Goal: Information Seeking & Learning: Learn about a topic

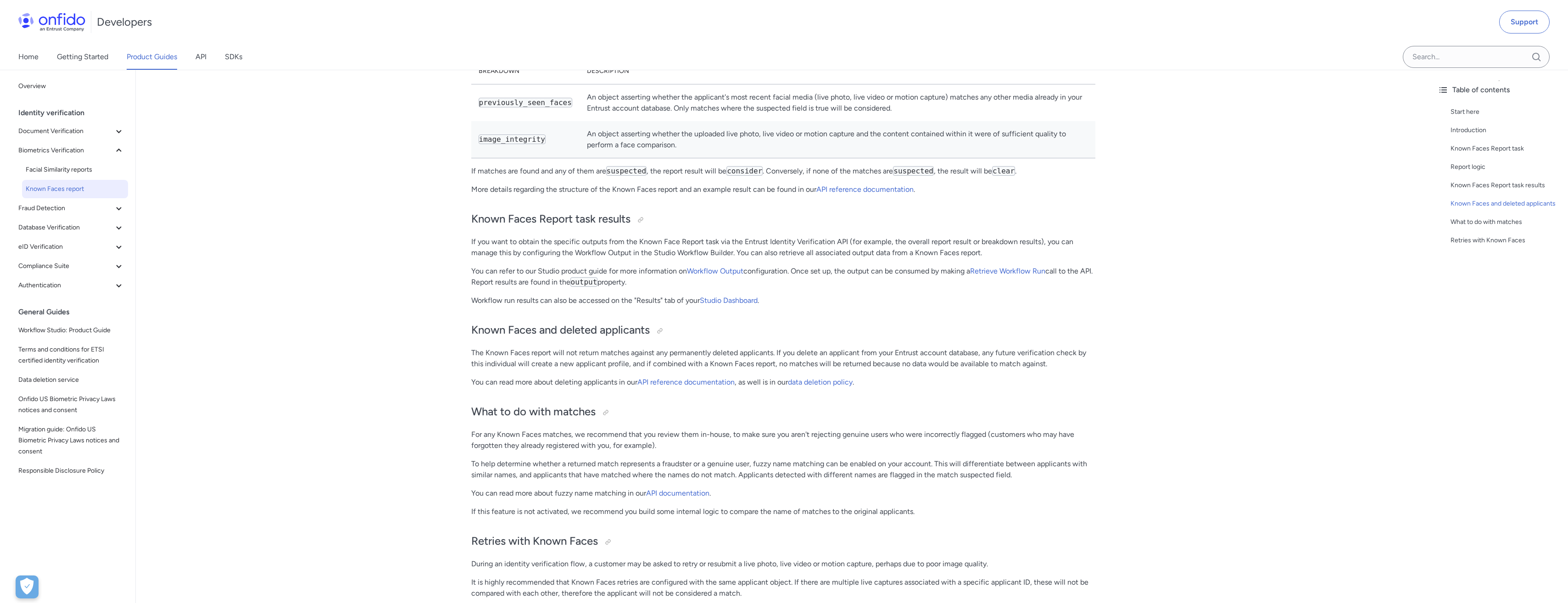
scroll to position [964, 0]
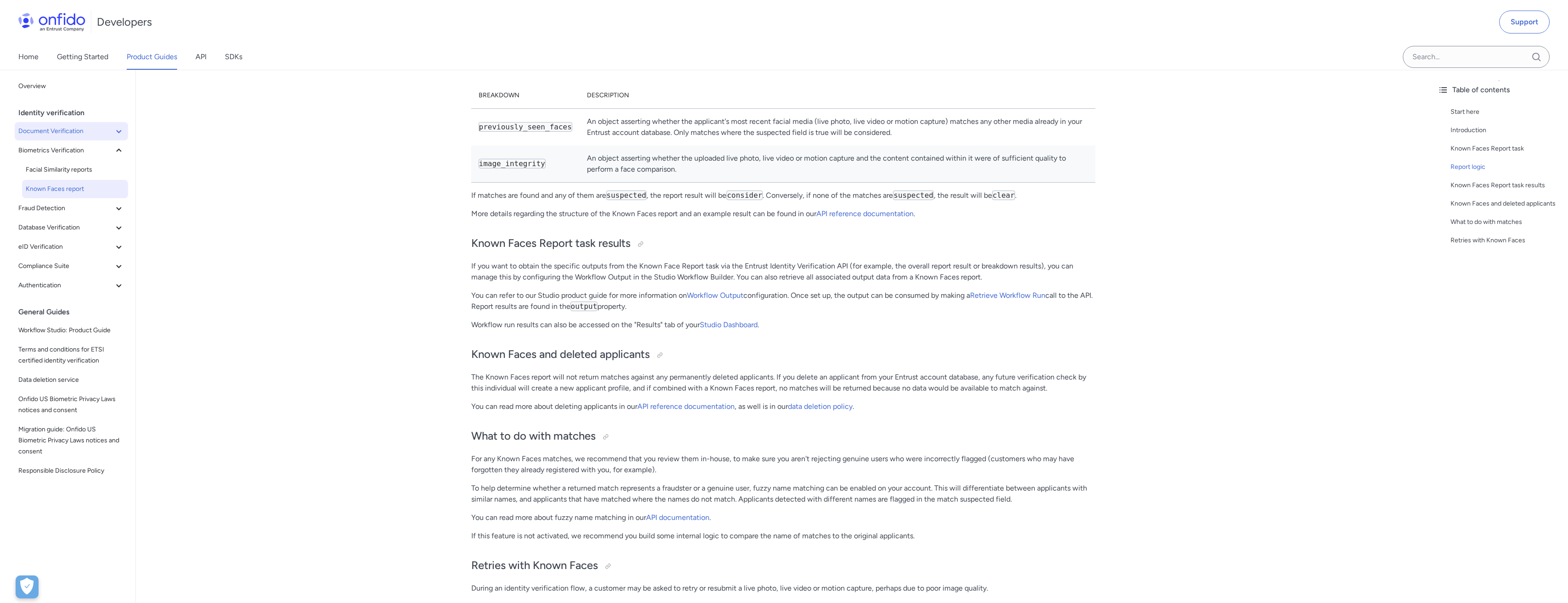
click at [58, 139] on button "Document Verification" at bounding box center [72, 131] width 113 height 19
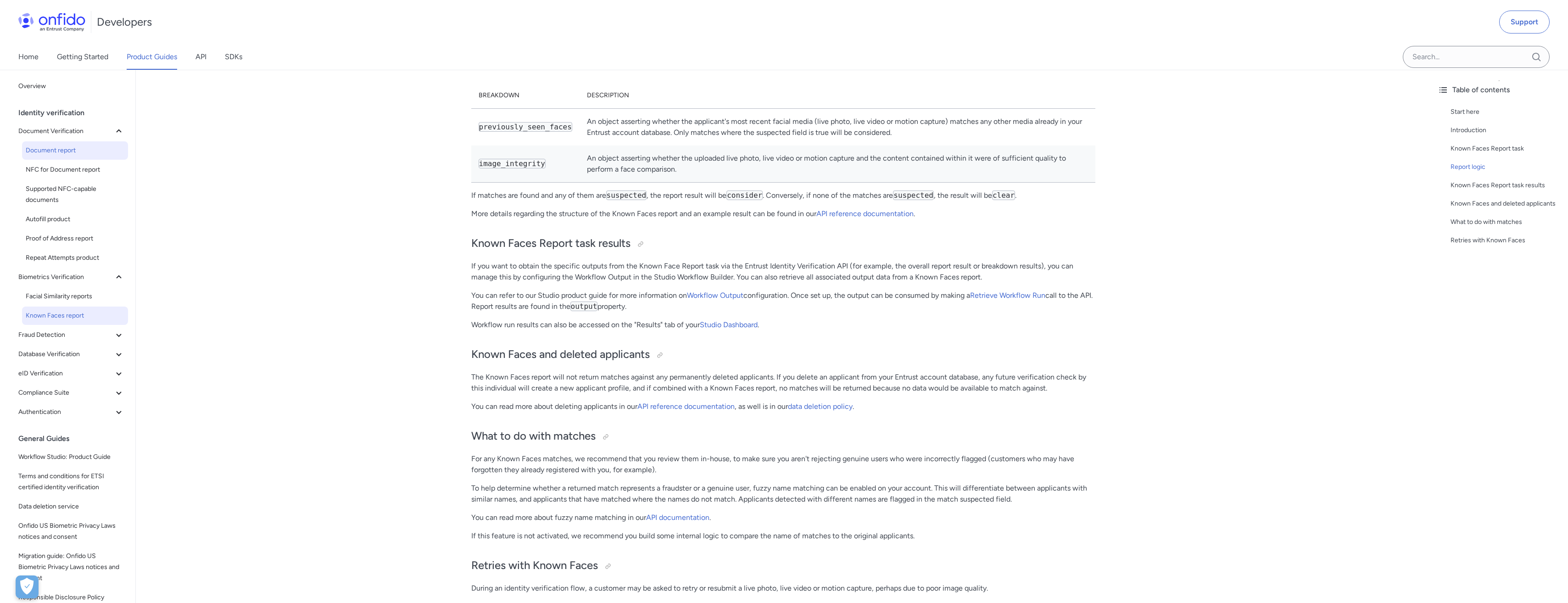
click at [58, 151] on span "Document report" at bounding box center [74, 151] width 98 height 11
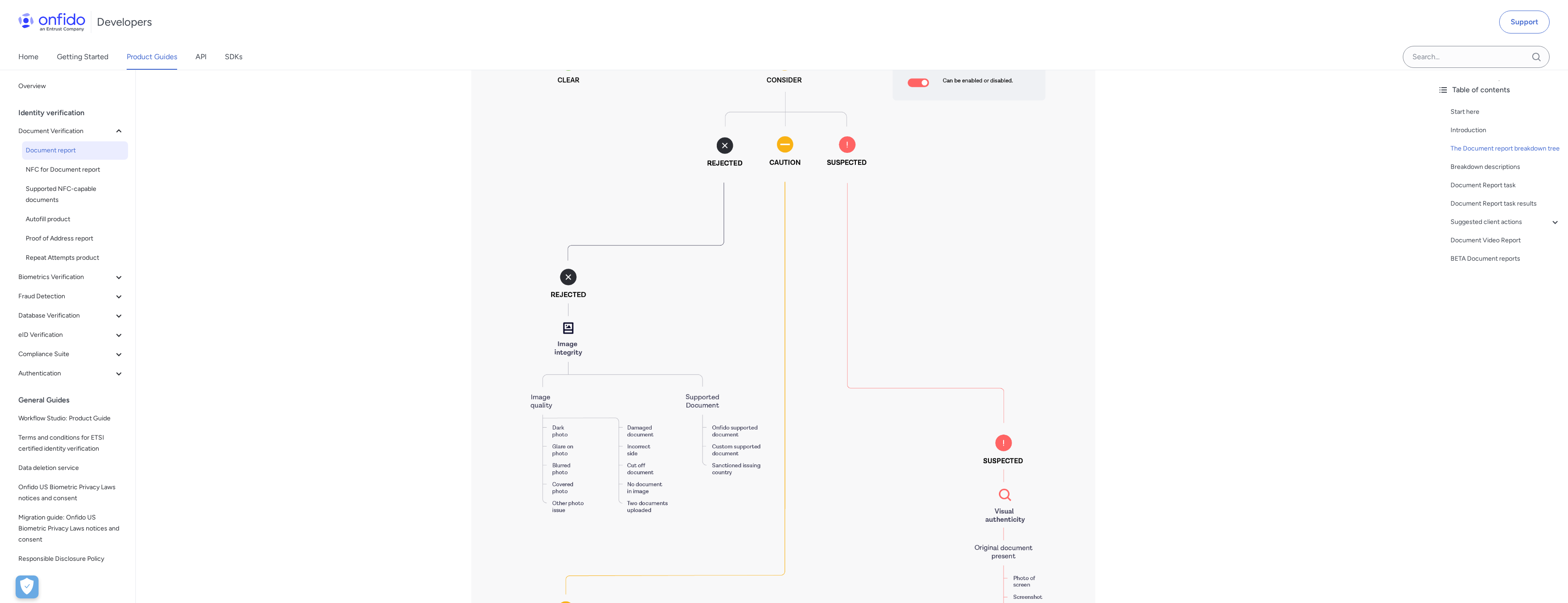
scroll to position [1928, 0]
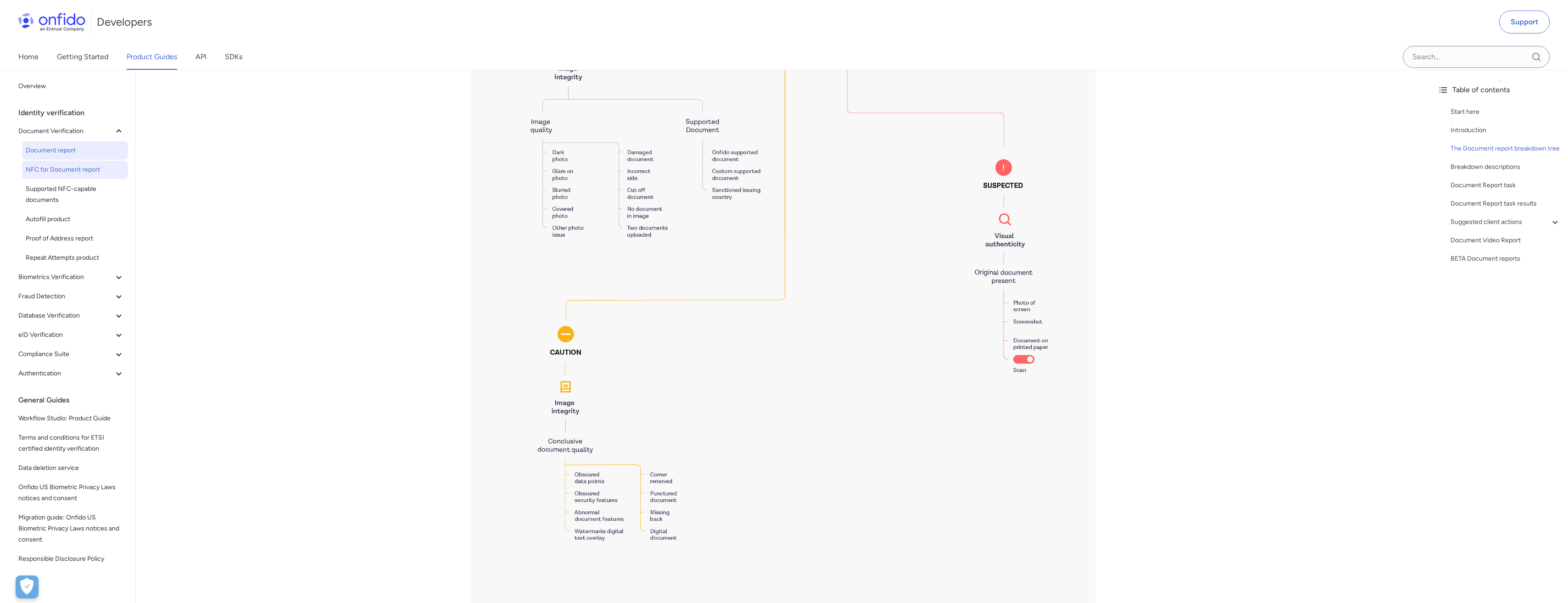
click at [74, 171] on span "NFC for Document report" at bounding box center [74, 169] width 98 height 11
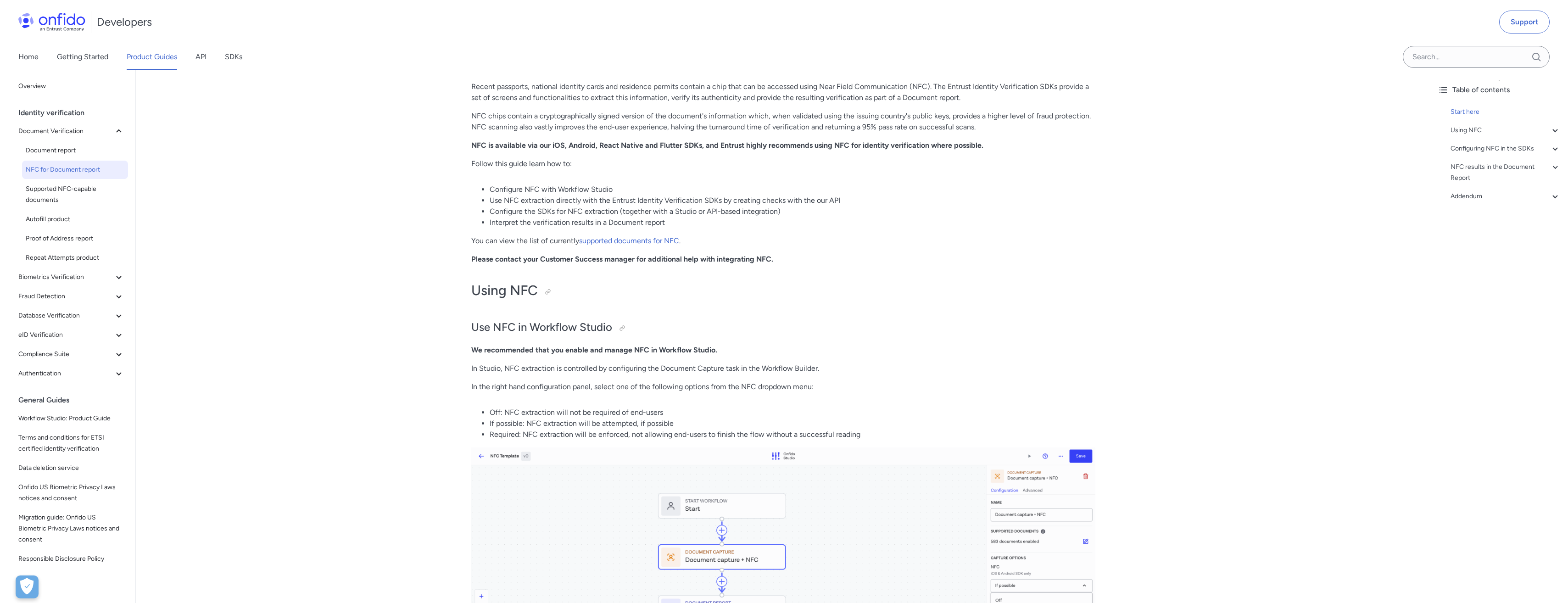
scroll to position [92, 0]
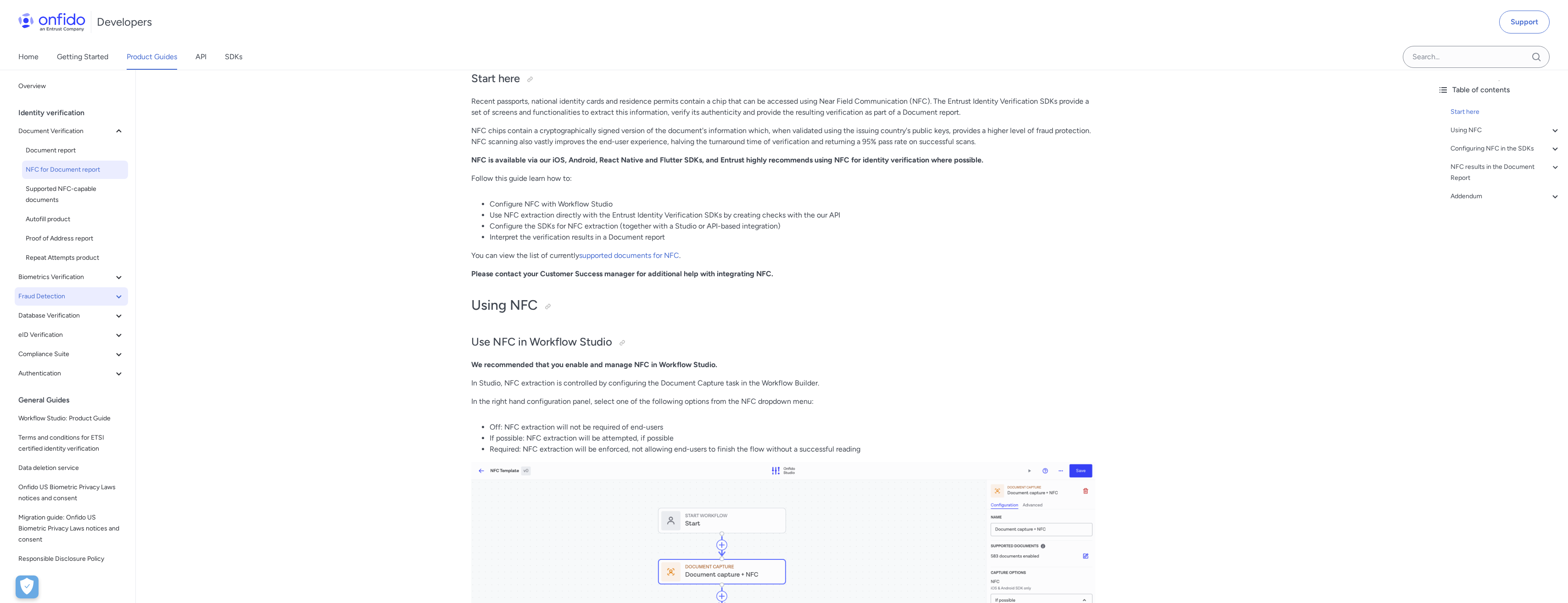
click at [90, 297] on span "Fraud Detection" at bounding box center [66, 296] width 95 height 11
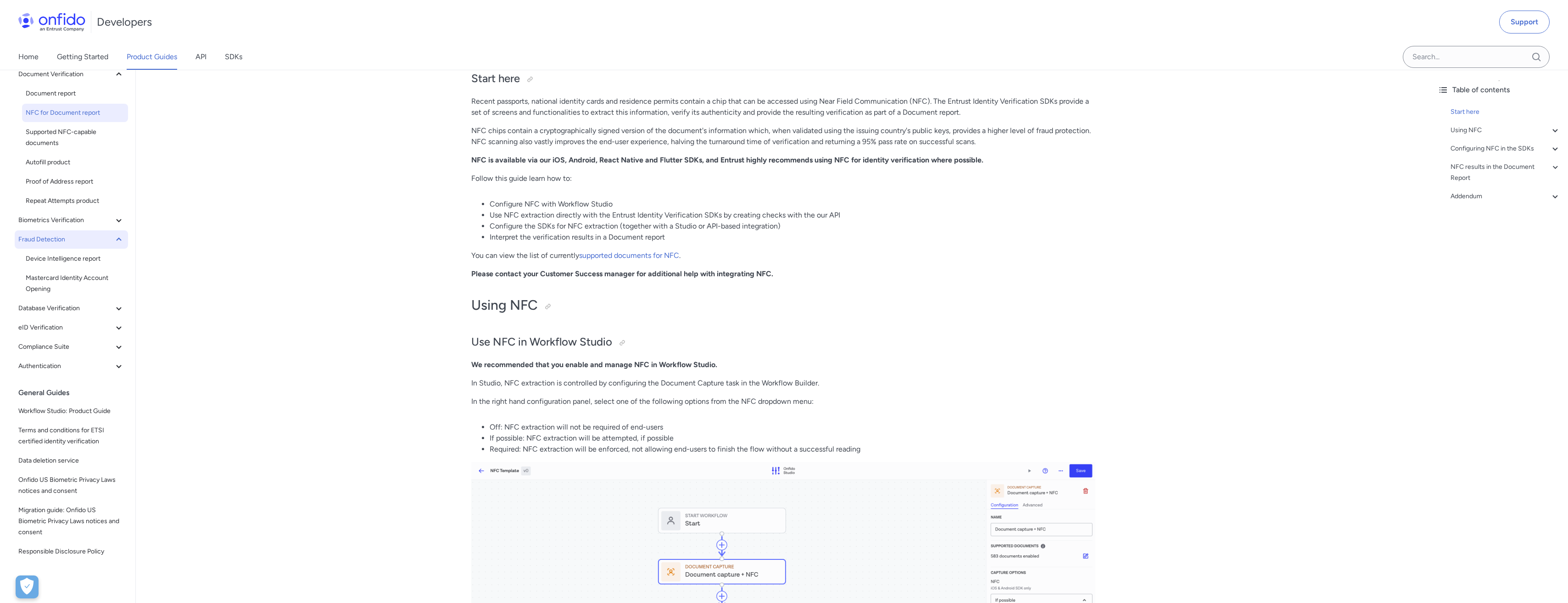
scroll to position [60, 0]
click at [83, 304] on span "Database Verification" at bounding box center [66, 306] width 95 height 11
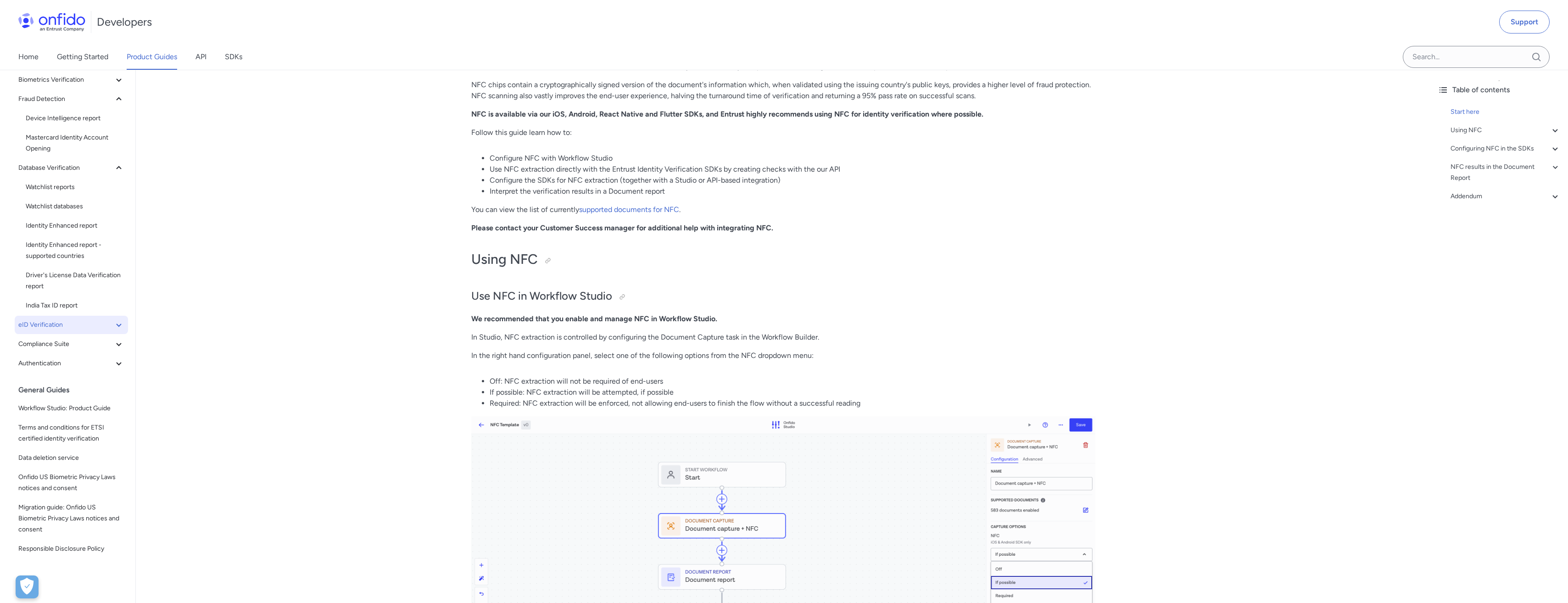
click at [77, 320] on span "eID Verification" at bounding box center [66, 325] width 95 height 11
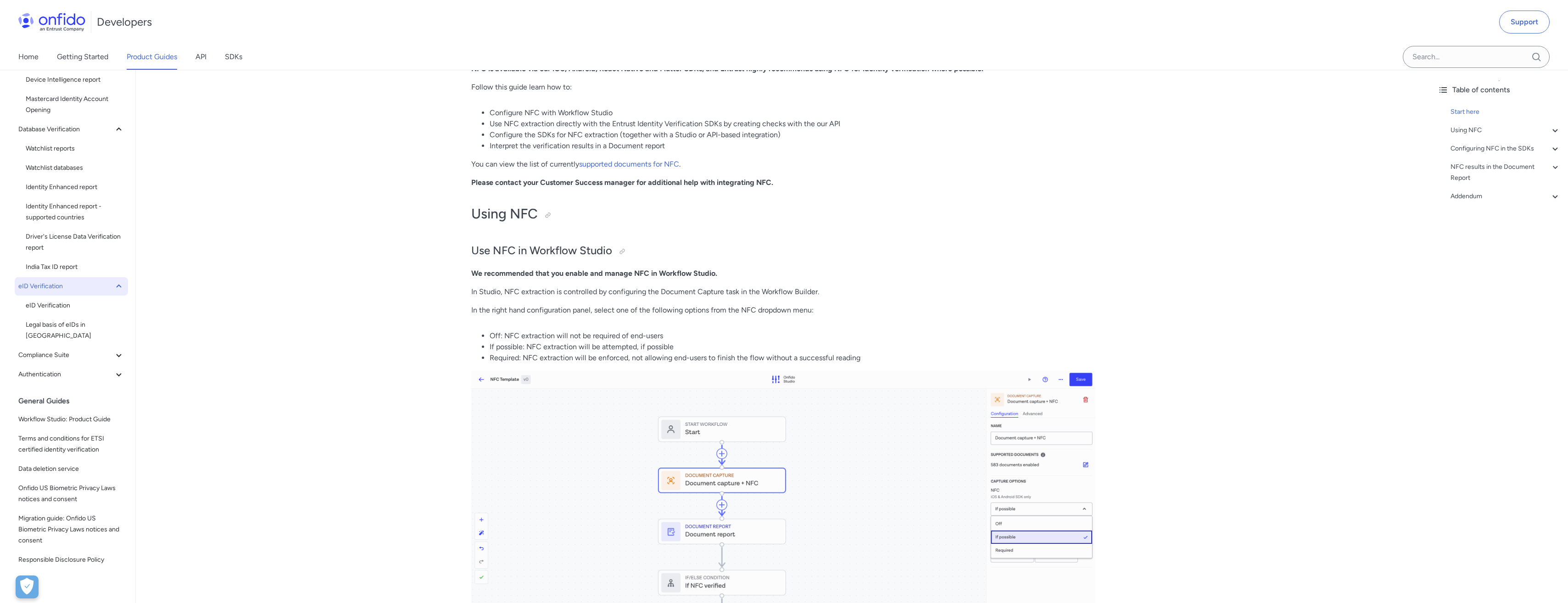
scroll to position [183, 0]
click at [77, 320] on span "Legal basis of eIDs in [GEOGRAPHIC_DATA]" at bounding box center [74, 331] width 98 height 22
